Goal: Task Accomplishment & Management: Manage account settings

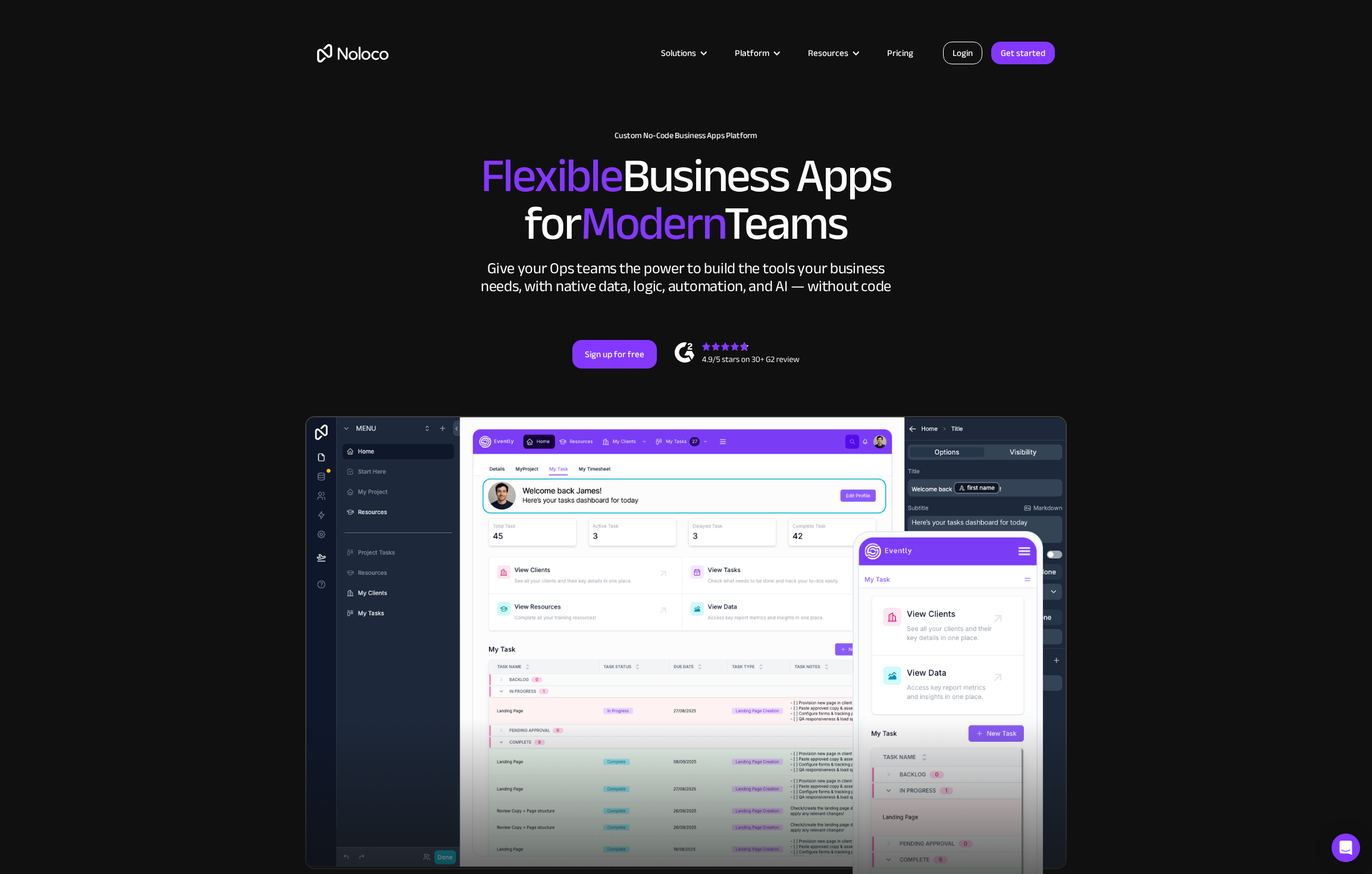
click at [963, 57] on link "Login" at bounding box center [963, 53] width 39 height 23
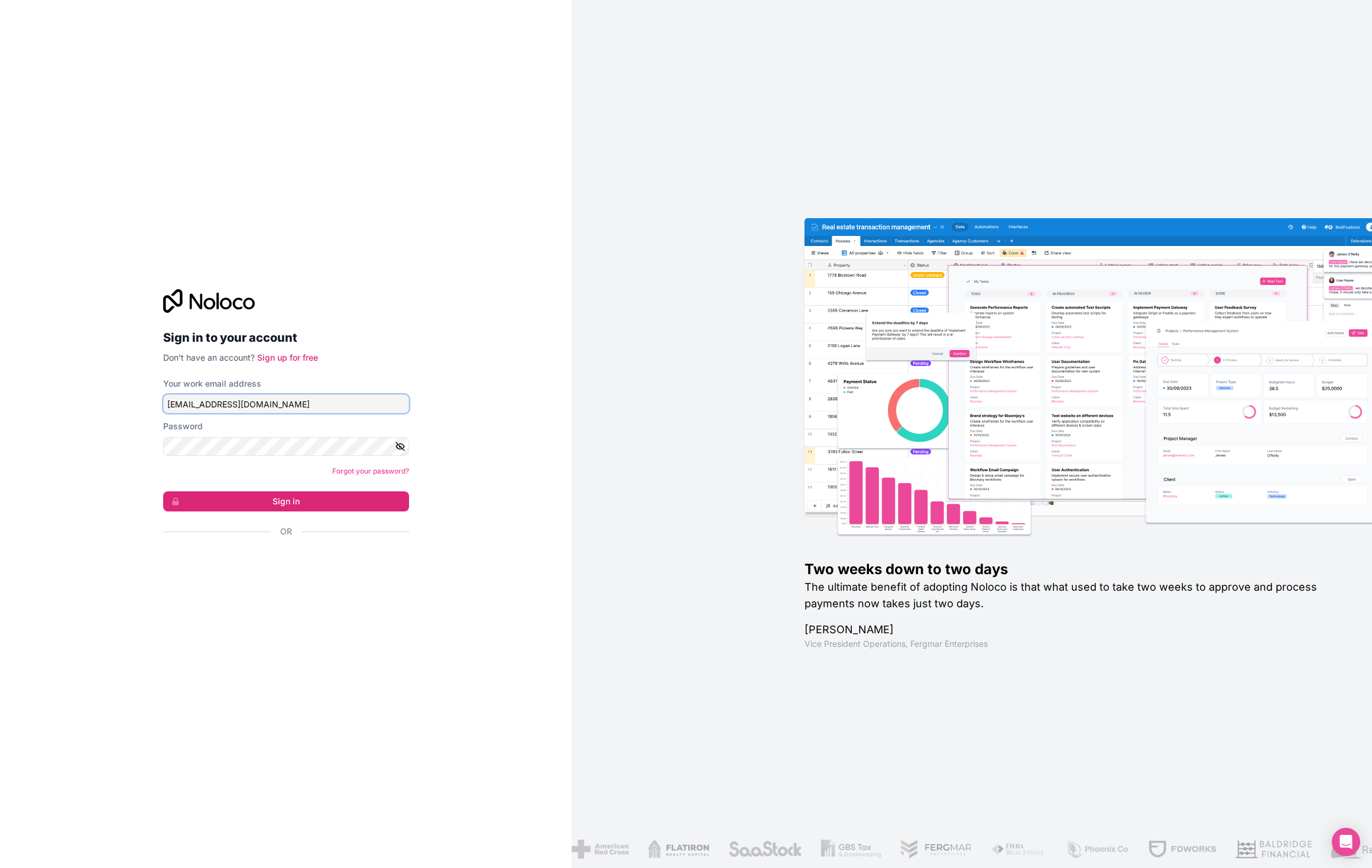
click at [243, 412] on input "[EMAIL_ADDRESS][DOMAIN_NAME]" at bounding box center [286, 404] width 246 height 19
type input "[EMAIL_ADDRESS][PERSON_NAME][DOMAIN_NAME]"
click at [210, 512] on form "Your work email address [EMAIL_ADDRESS][PERSON_NAME][DOMAIN_NAME] Password Forg…" at bounding box center [286, 478] width 246 height 201
click at [225, 503] on button "Sign in" at bounding box center [286, 502] width 246 height 20
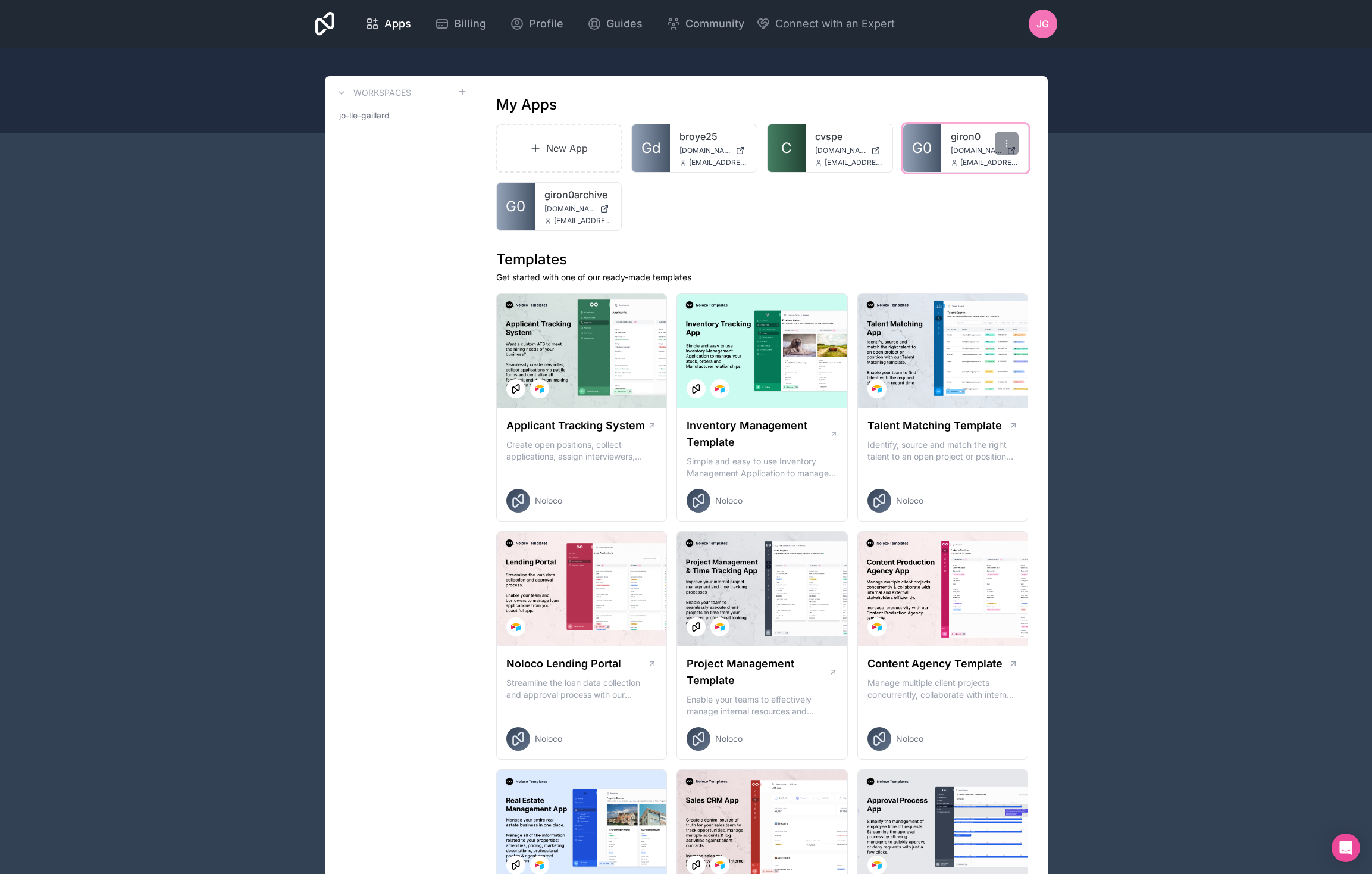
click at [913, 148] on span "G0" at bounding box center [921, 148] width 20 height 19
